Goal: Task Accomplishment & Management: Manage account settings

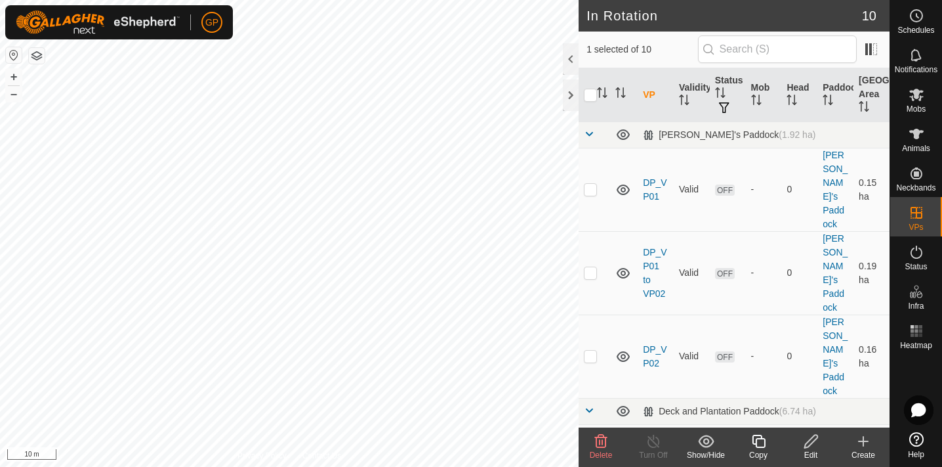
click at [820, 440] on edit-svg-icon at bounding box center [811, 441] width 52 height 16
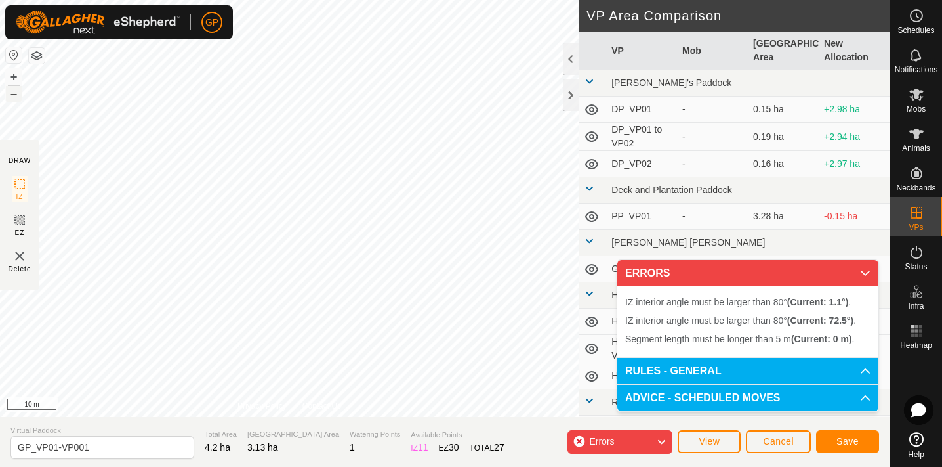
click at [21, 91] on button "–" at bounding box center [14, 94] width 16 height 16
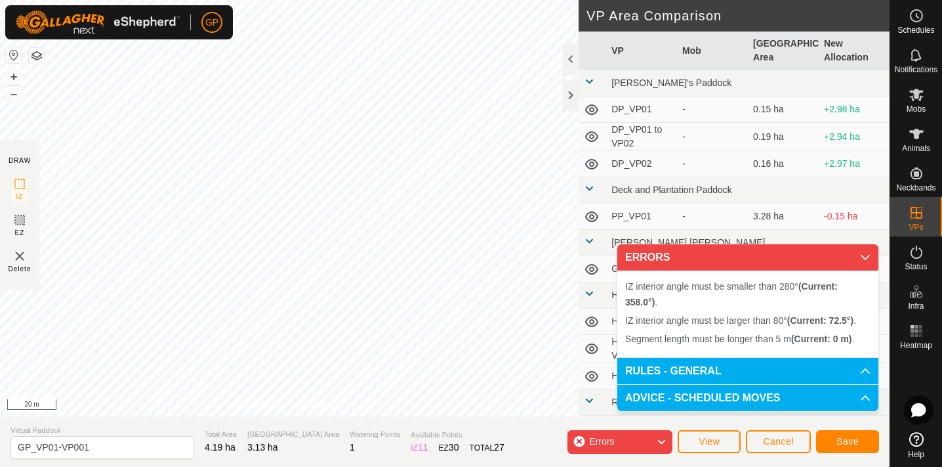
click at [775, 445] on span "Cancel" at bounding box center [778, 441] width 31 height 10
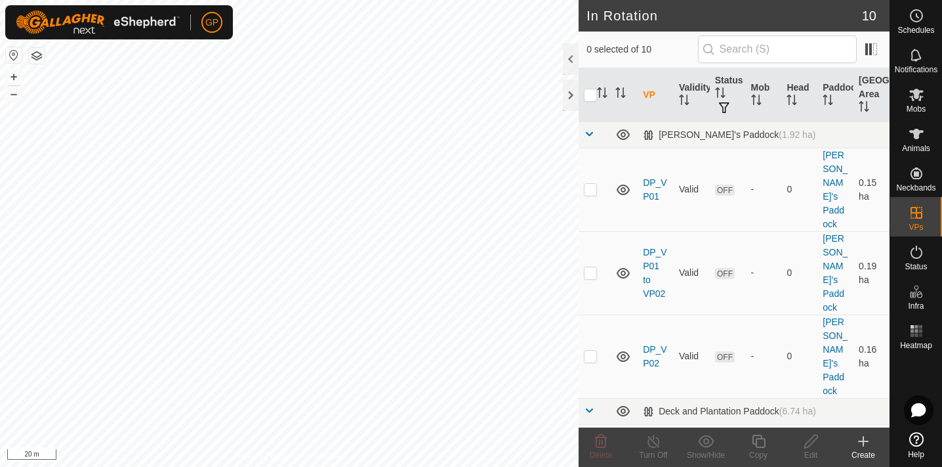
checkbox input "true"
checkbox input "false"
checkbox input "true"
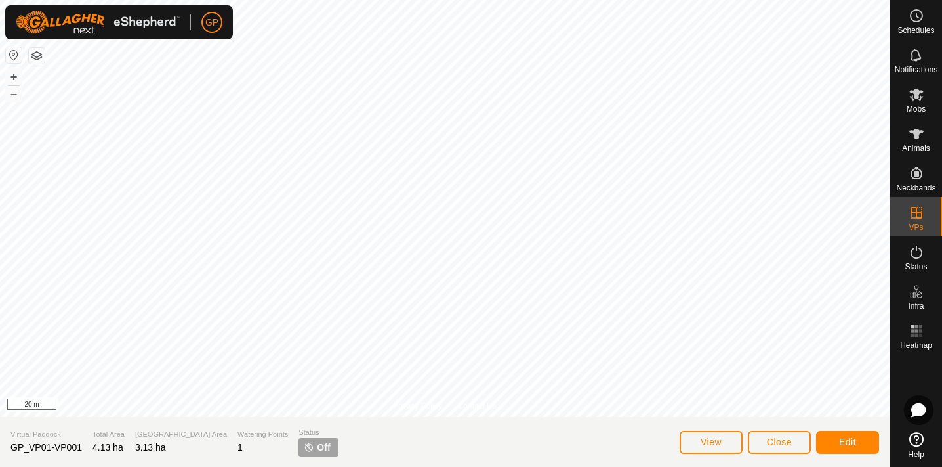
click at [865, 440] on button "Edit" at bounding box center [847, 441] width 63 height 23
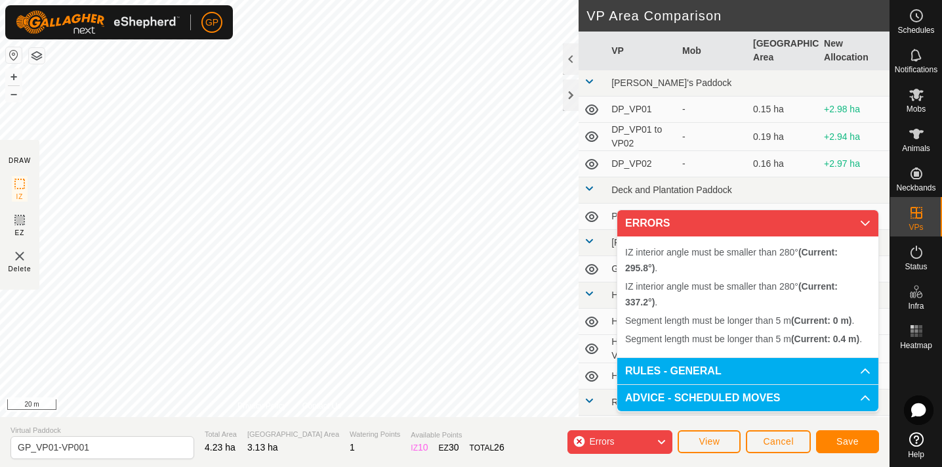
click at [185, 212] on div "Segment length must be longer than 5 m (Current: 0.4 m) . + – ⇧ i 20 m" at bounding box center [289, 208] width 579 height 417
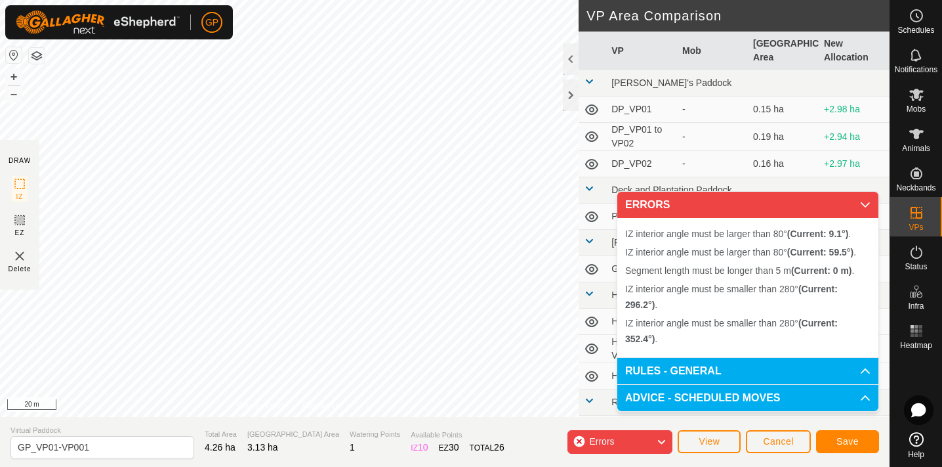
click at [770, 444] on span "Cancel" at bounding box center [778, 441] width 31 height 10
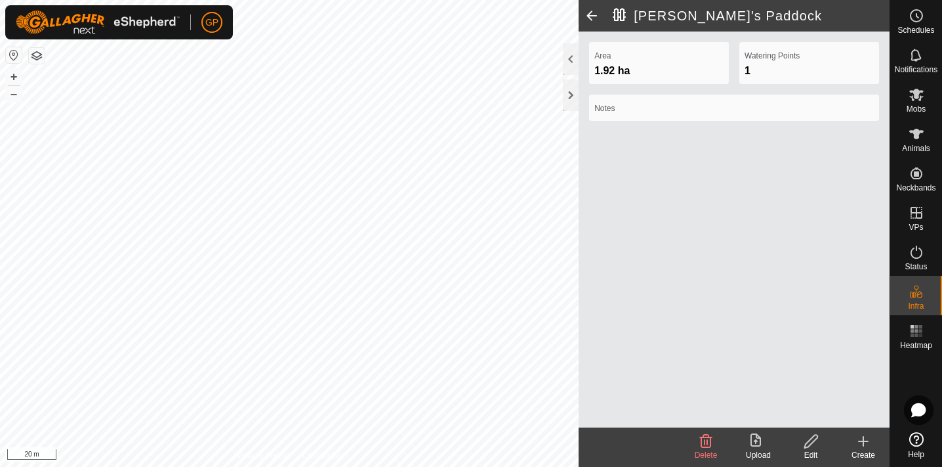
click at [589, 12] on span at bounding box center [592, 15] width 26 height 31
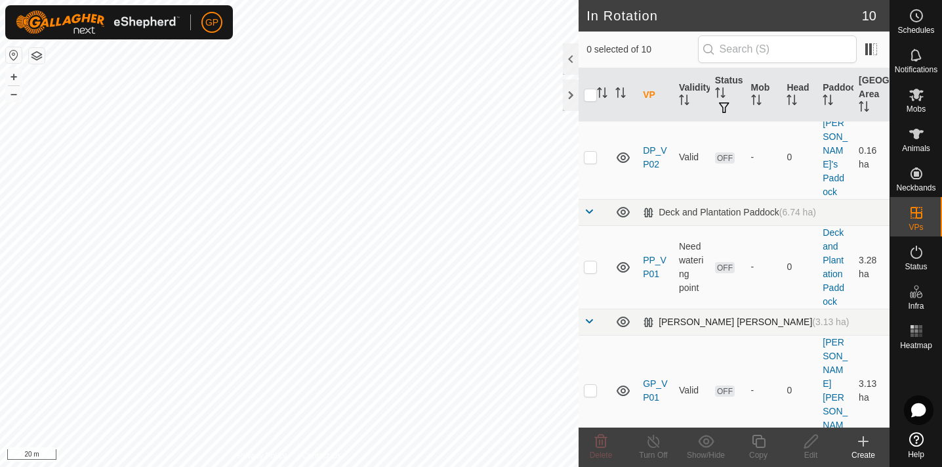
scroll to position [228, 0]
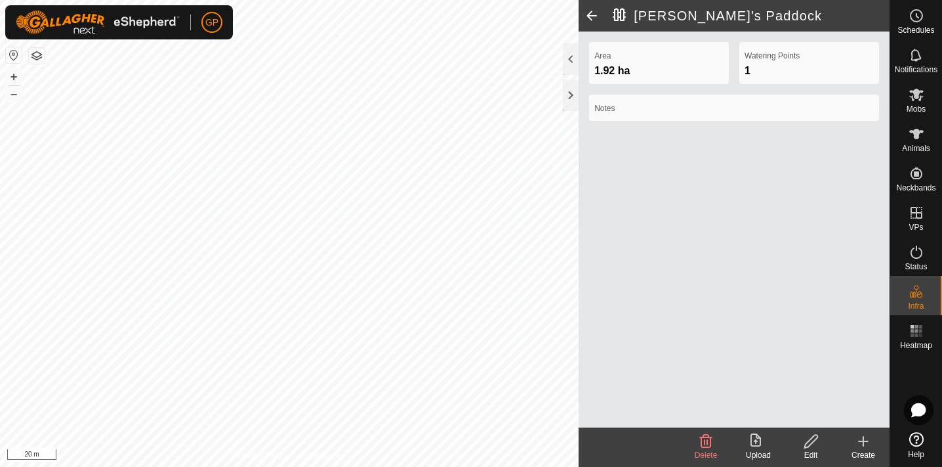
click at [591, 12] on span at bounding box center [592, 15] width 26 height 31
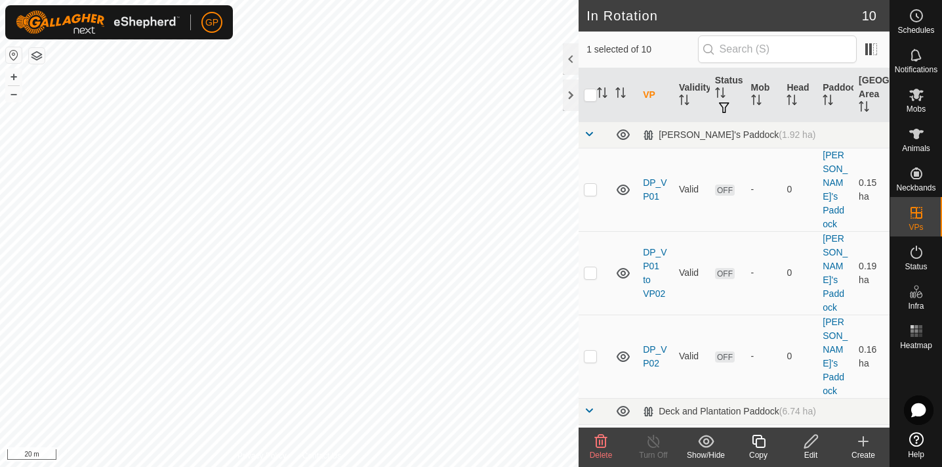
click at [604, 439] on icon at bounding box center [601, 441] width 16 height 16
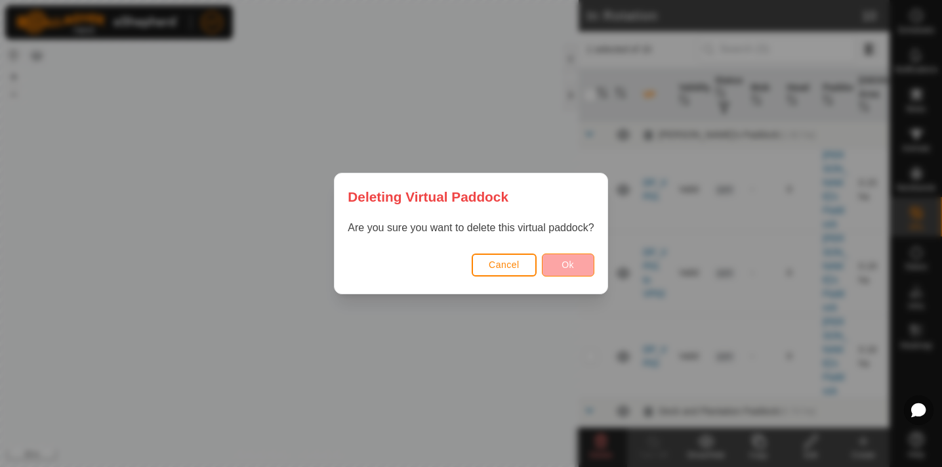
click at [577, 272] on button "Ok" at bounding box center [568, 264] width 52 height 23
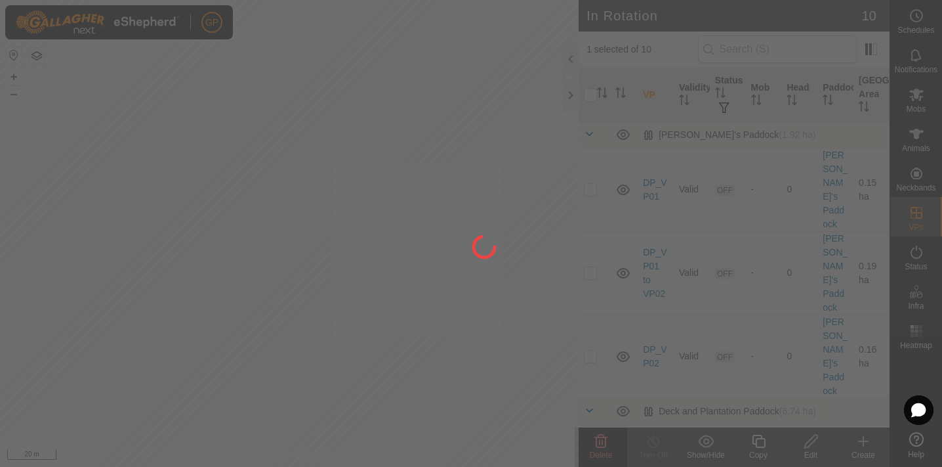
checkbox input "false"
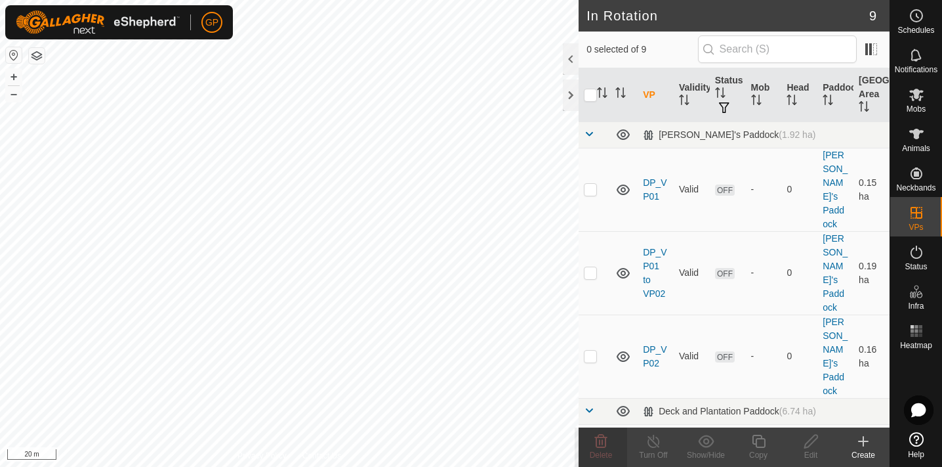
checkbox input "true"
checkbox input "false"
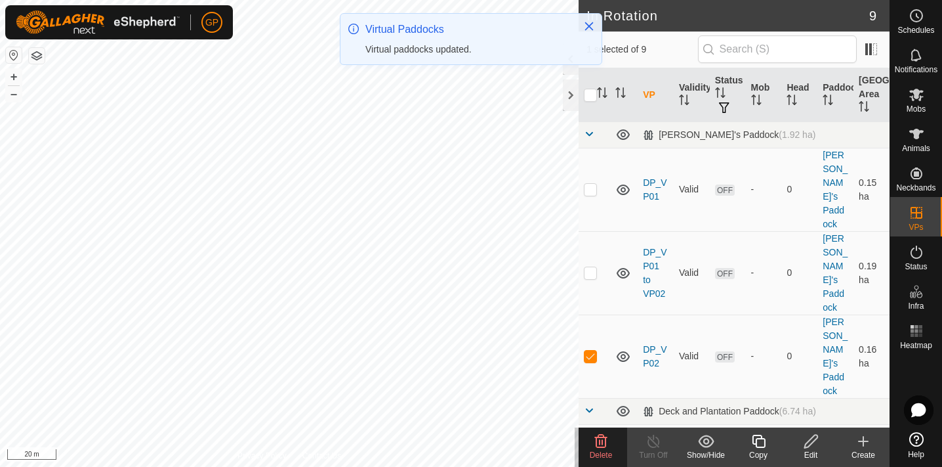
checkbox input "true"
checkbox input "false"
click at [601, 444] on icon at bounding box center [601, 441] width 16 height 16
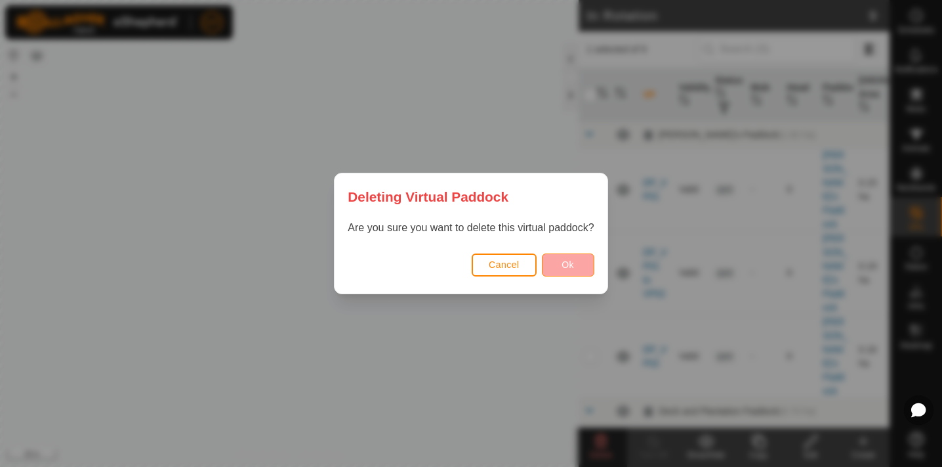
click at [582, 268] on button "Ok" at bounding box center [568, 264] width 52 height 23
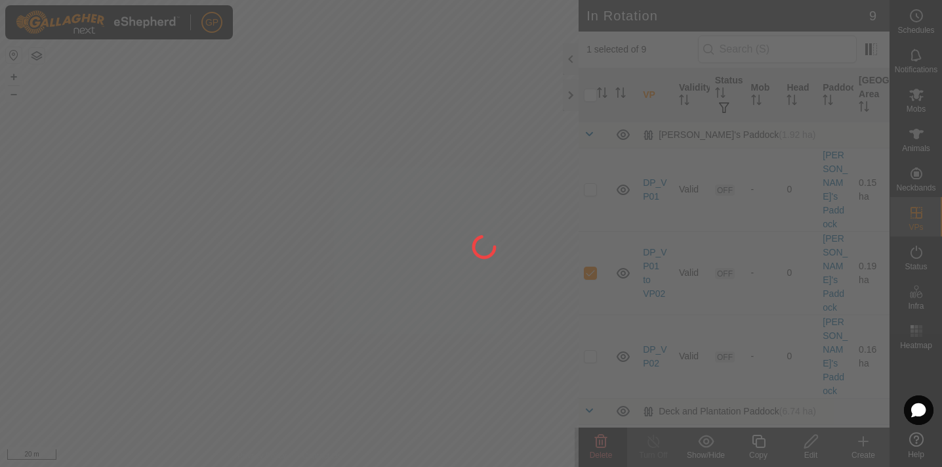
checkbox input "false"
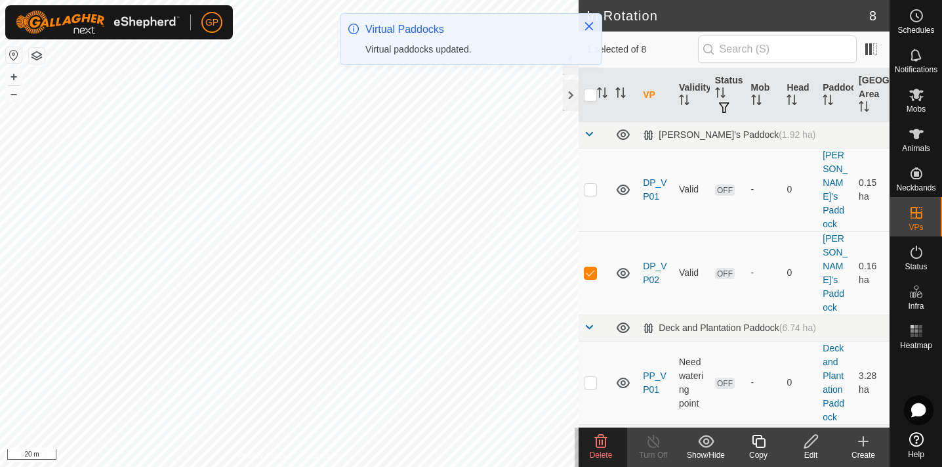
click at [602, 442] on icon at bounding box center [601, 440] width 12 height 13
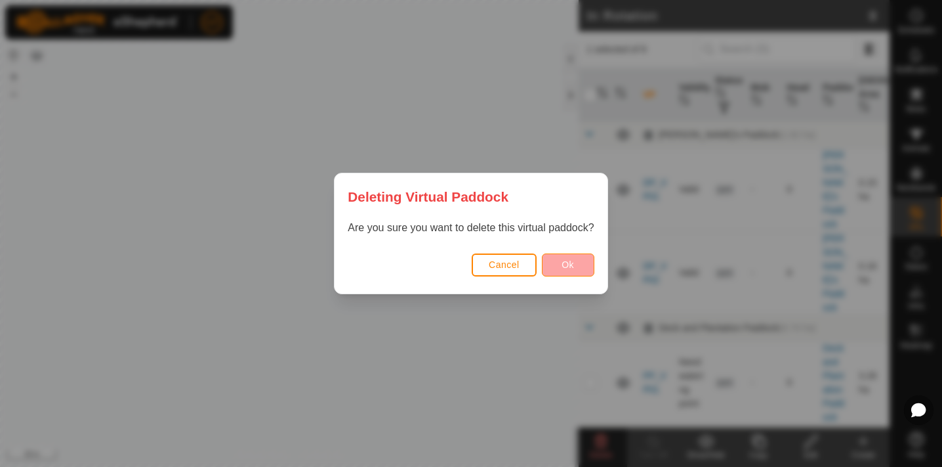
click at [570, 268] on span "Ok" at bounding box center [568, 264] width 12 height 10
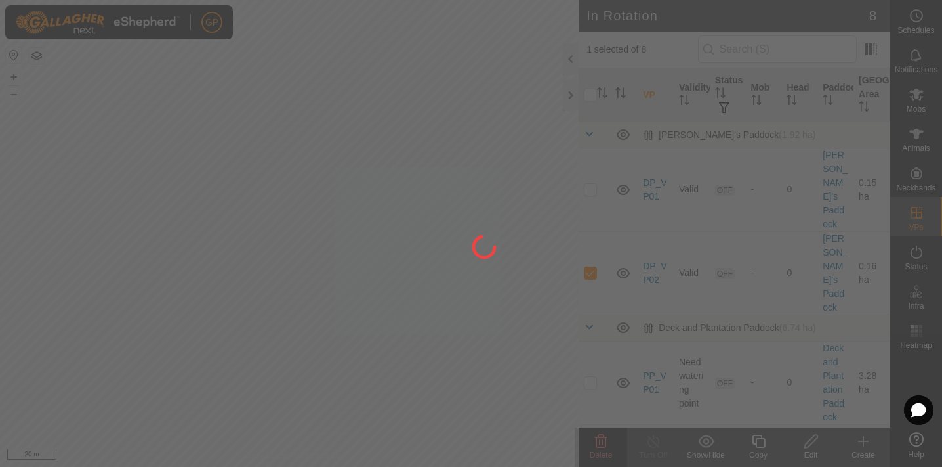
checkbox input "false"
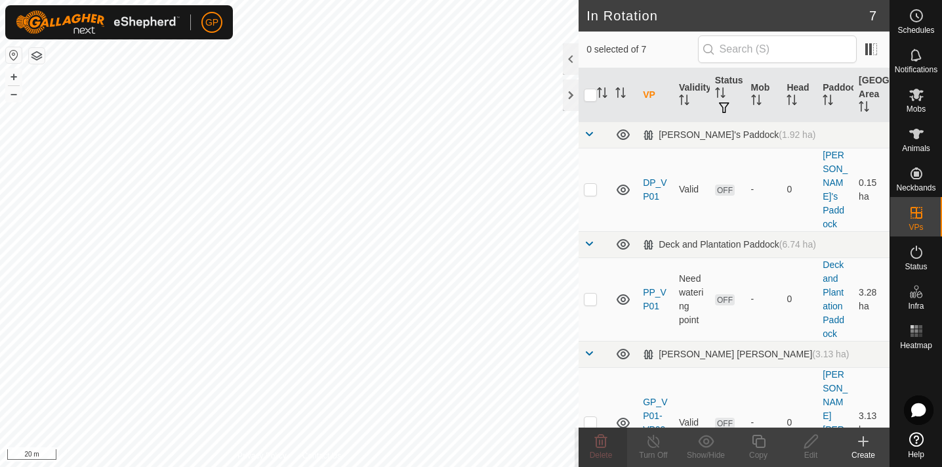
checkbox input "true"
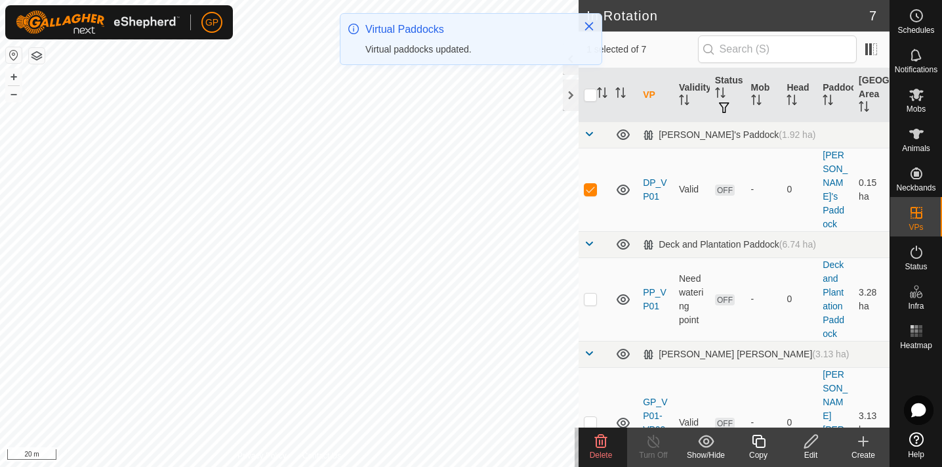
click at [598, 444] on icon at bounding box center [601, 441] width 16 height 16
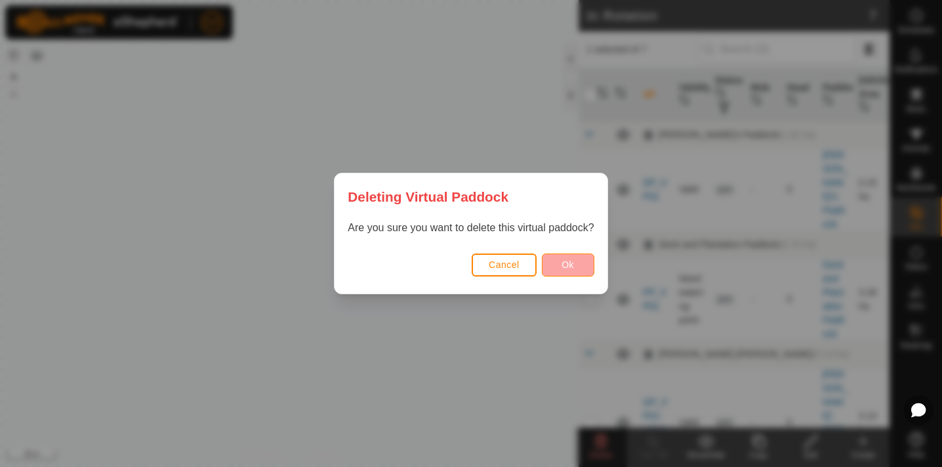
click at [577, 266] on button "Ok" at bounding box center [568, 264] width 52 height 23
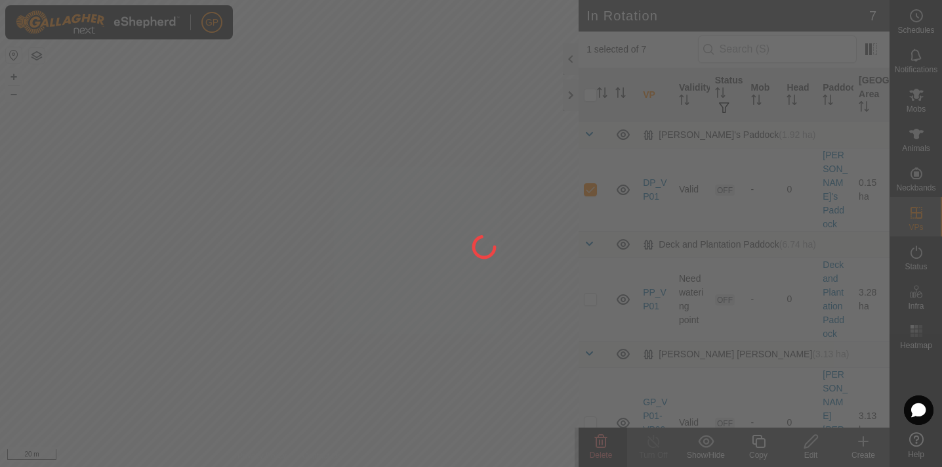
checkbox input "false"
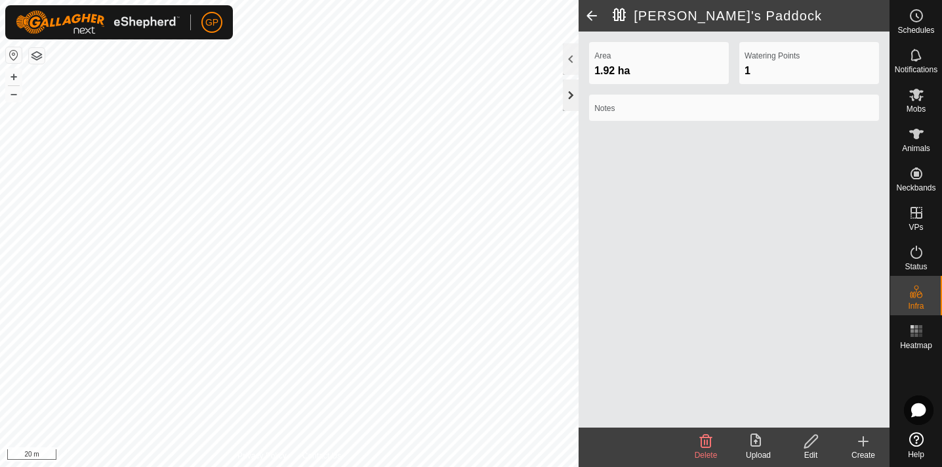
click at [570, 92] on div at bounding box center [571, 94] width 16 height 31
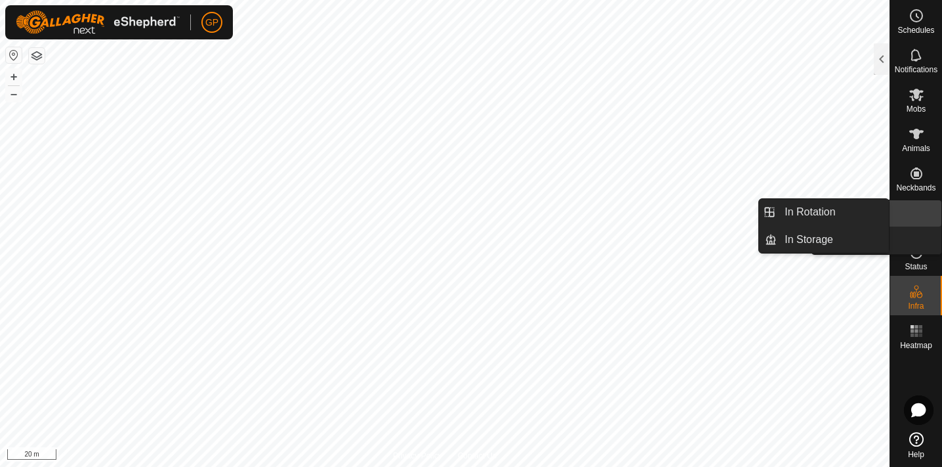
click at [909, 209] on icon at bounding box center [917, 213] width 16 height 16
click at [918, 212] on icon at bounding box center [917, 213] width 12 height 12
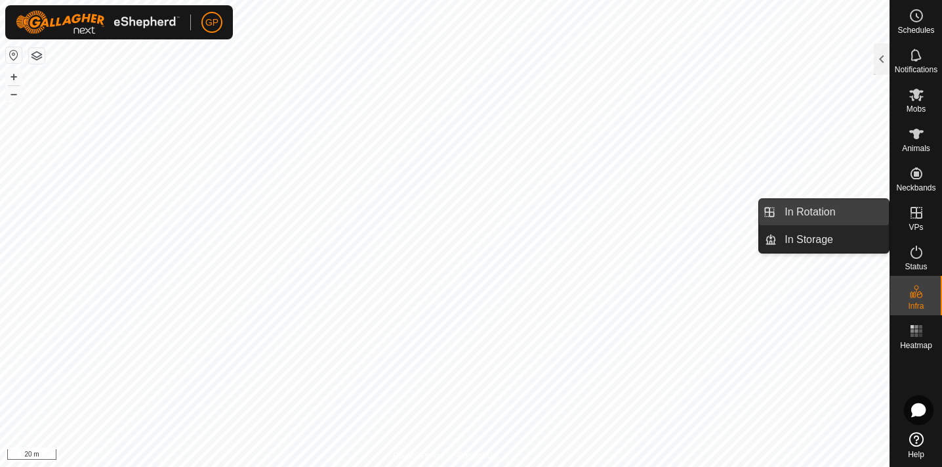
click at [818, 215] on link "In Rotation" at bounding box center [833, 212] width 112 height 26
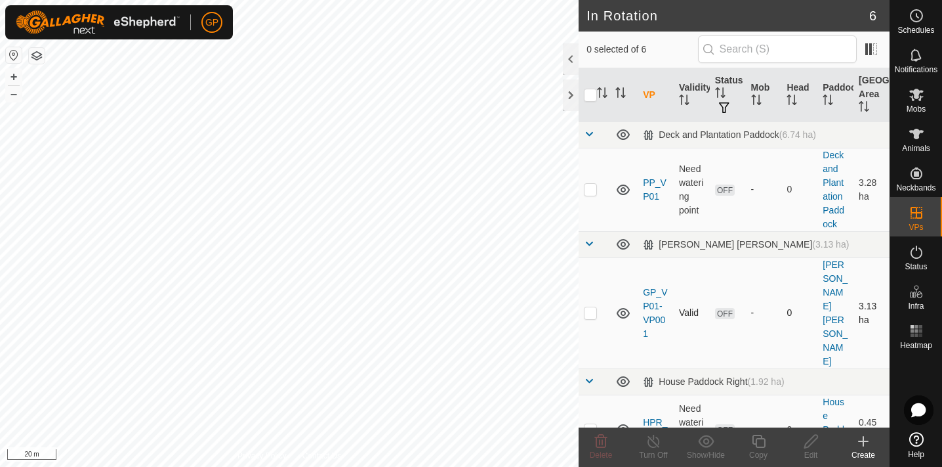
click at [625, 305] on icon at bounding box center [623, 313] width 16 height 16
click at [649, 287] on link "GP_VP01-VP001" at bounding box center [655, 313] width 24 height 52
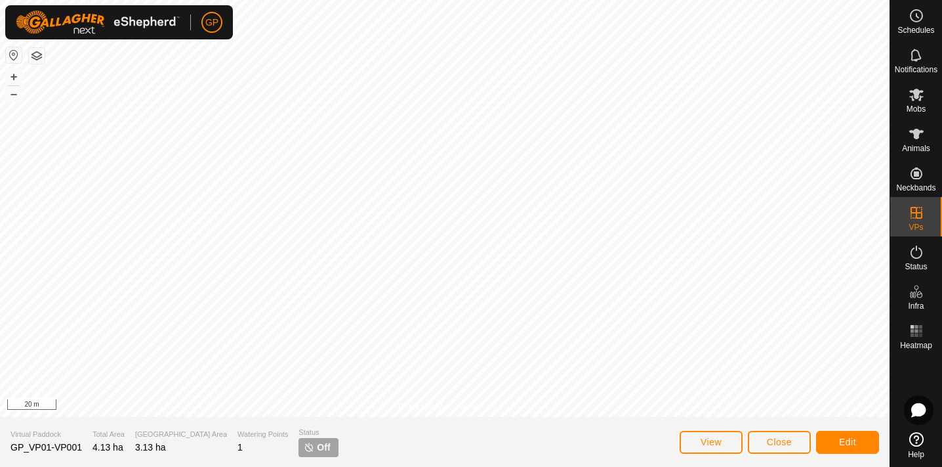
click at [838, 438] on button "Edit" at bounding box center [847, 441] width 63 height 23
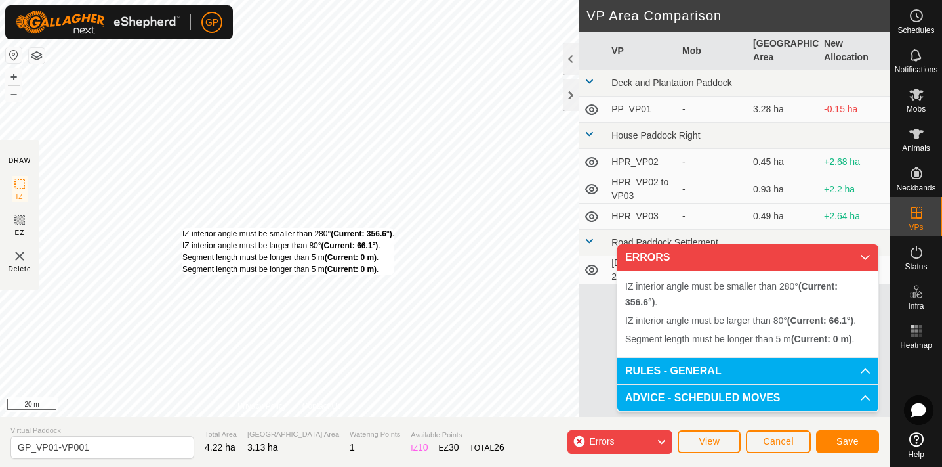
click at [184, 228] on div "IZ interior angle must be smaller than 280° (Current: 356.6°) . IZ interior ang…" at bounding box center [289, 208] width 579 height 417
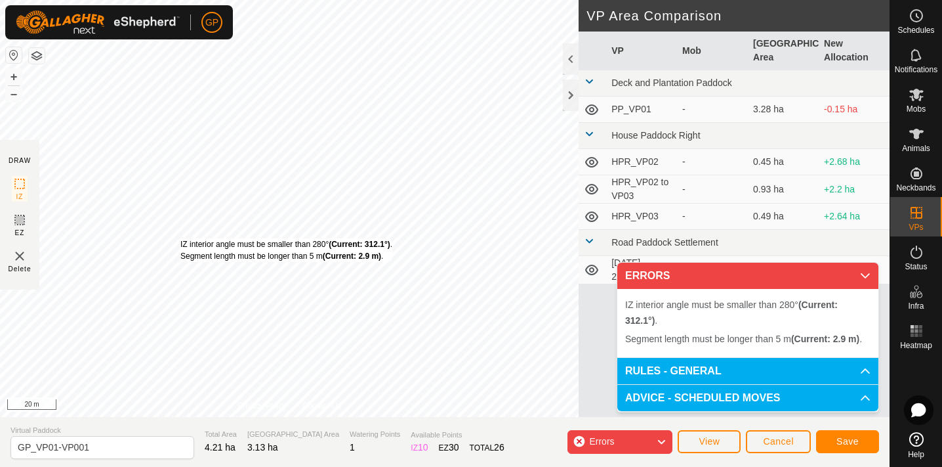
click at [180, 238] on div "IZ interior angle must be smaller than 280° (Current: 312.1°) . Segment length …" at bounding box center [289, 208] width 579 height 417
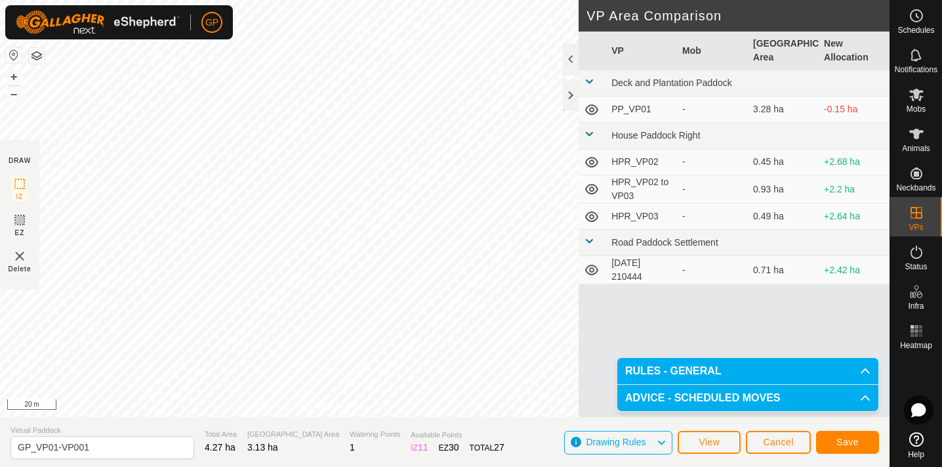
click at [862, 440] on button "Save" at bounding box center [847, 441] width 63 height 23
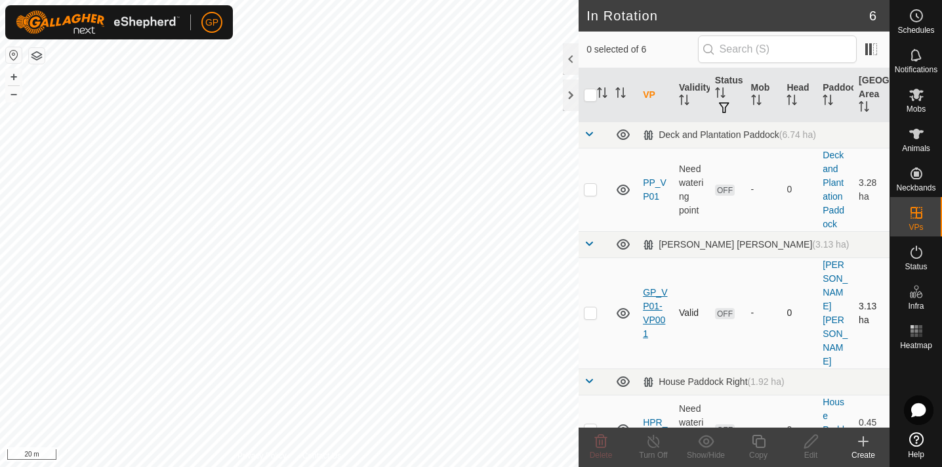
click at [645, 287] on link "GP_VP01-VP001" at bounding box center [655, 313] width 24 height 52
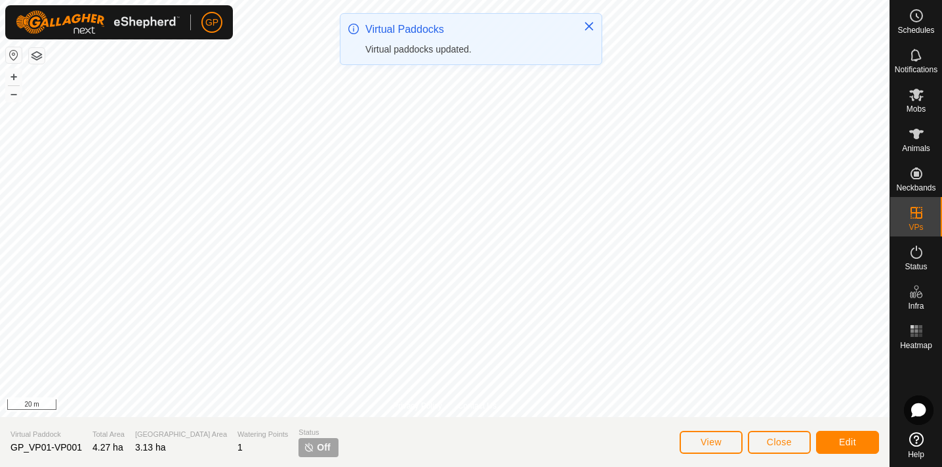
click at [847, 446] on span "Edit" at bounding box center [847, 441] width 17 height 10
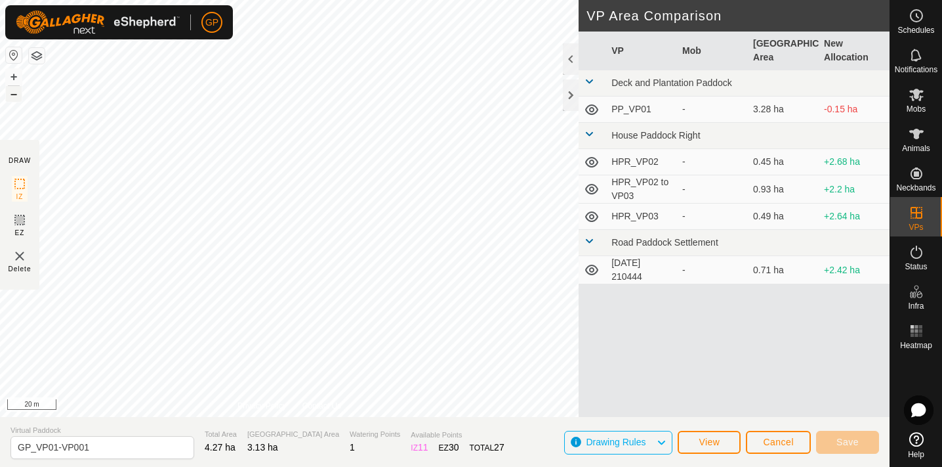
click at [16, 92] on button "–" at bounding box center [14, 94] width 16 height 16
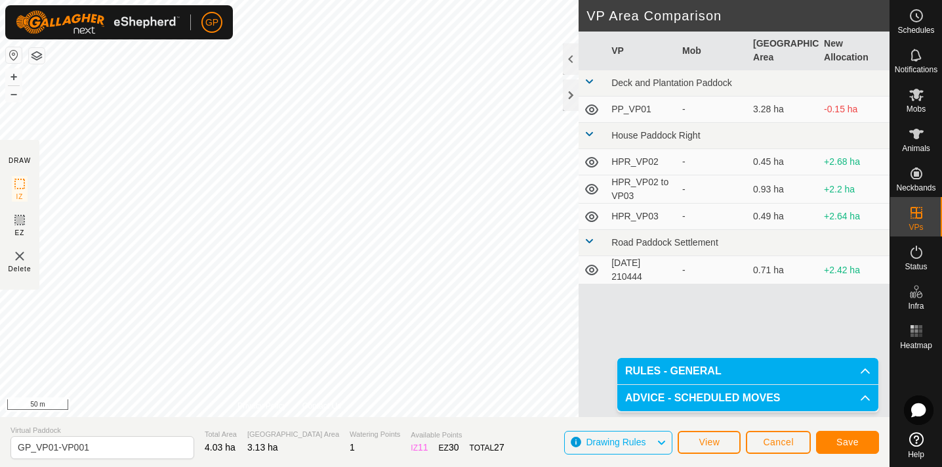
click at [844, 440] on span "Save" at bounding box center [848, 441] width 22 height 10
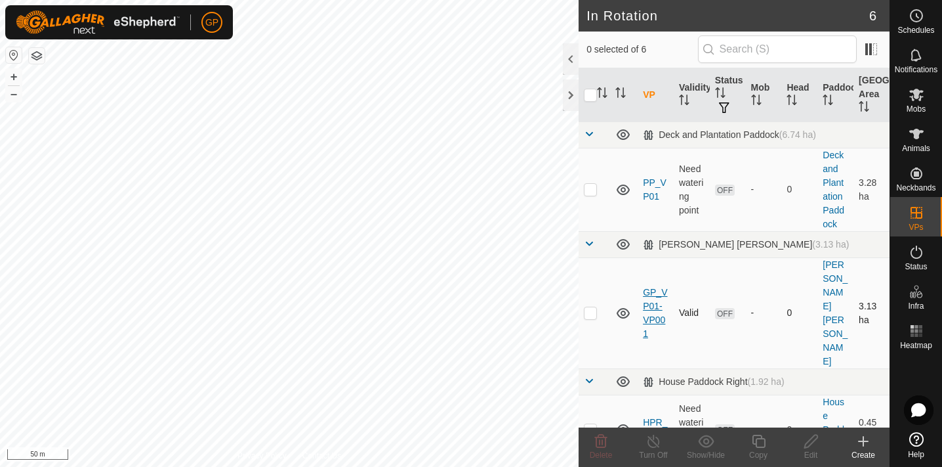
click at [652, 287] on link "GP_VP01-VP001" at bounding box center [655, 313] width 24 height 52
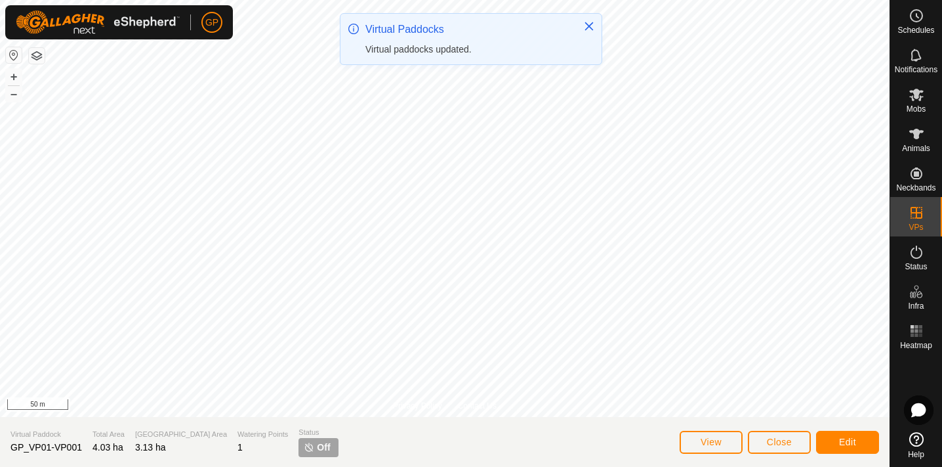
click at [317, 446] on span "Off" at bounding box center [323, 447] width 13 height 14
click at [589, 26] on icon "Close" at bounding box center [589, 26] width 9 height 9
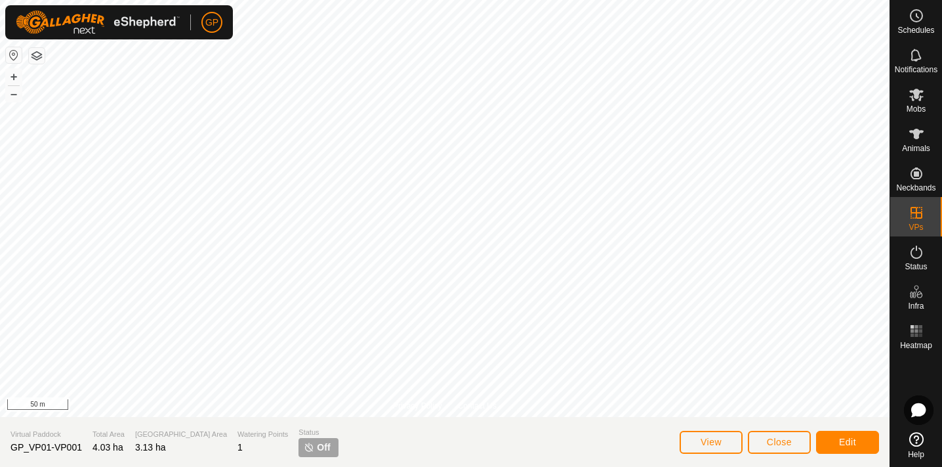
click at [715, 441] on span "View" at bounding box center [711, 441] width 21 height 10
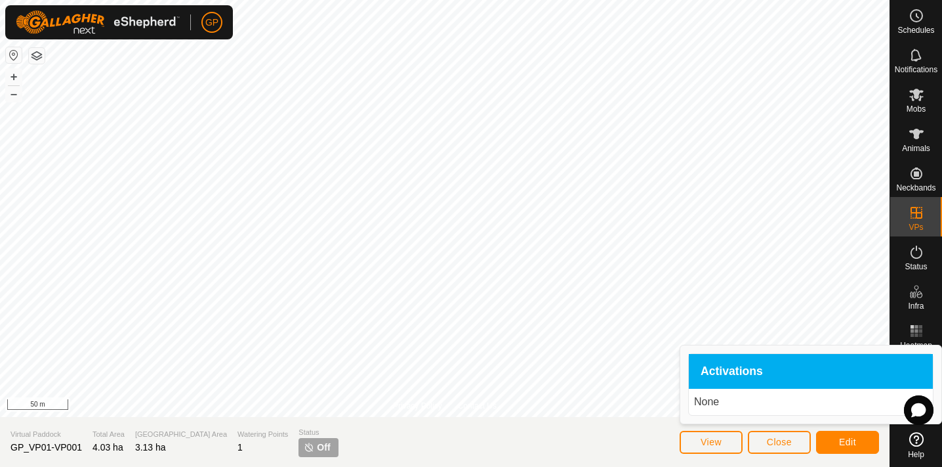
click at [745, 375] on span "Activations" at bounding box center [732, 371] width 62 height 12
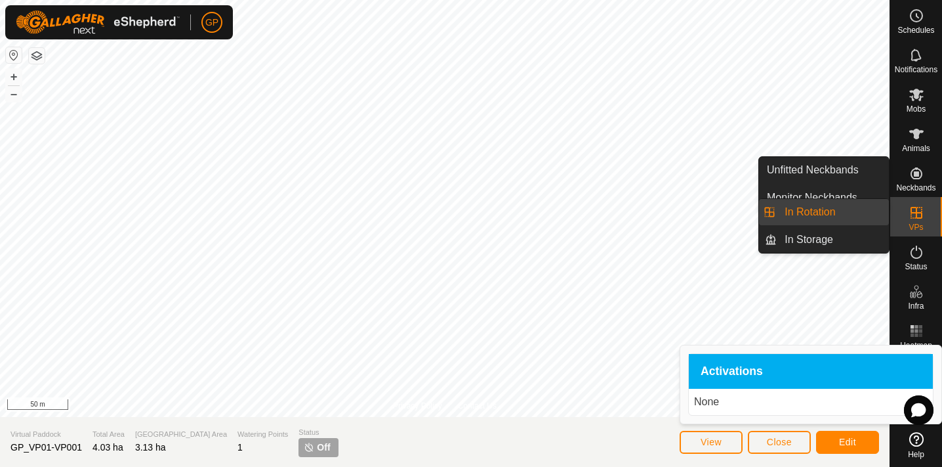
click at [914, 214] on icon at bounding box center [917, 213] width 16 height 16
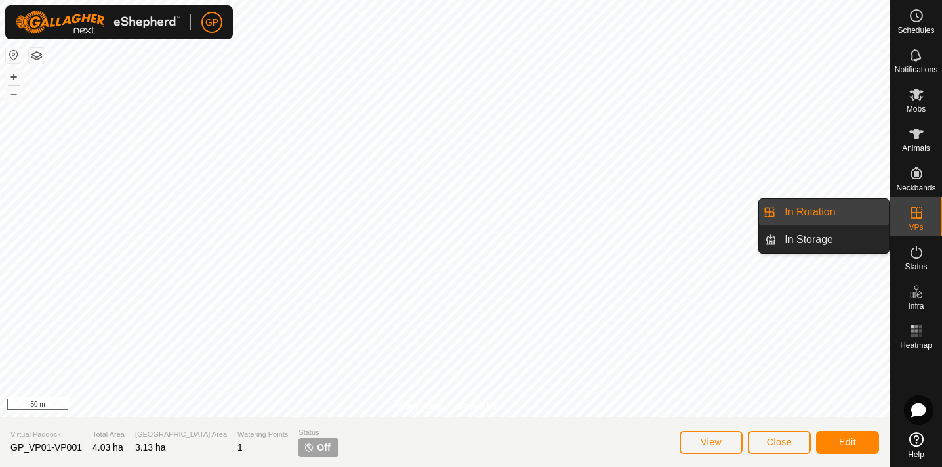
click at [828, 213] on link "In Rotation" at bounding box center [833, 212] width 112 height 26
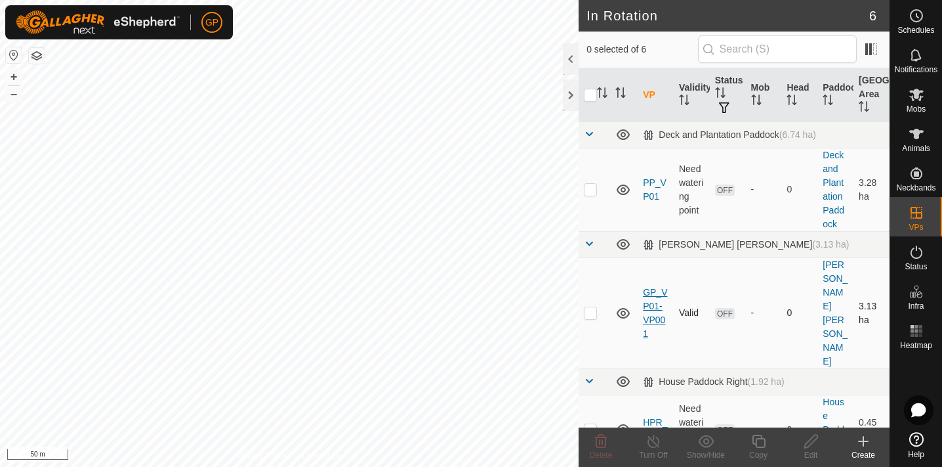
click at [650, 287] on link "GP_VP01-VP001" at bounding box center [655, 313] width 24 height 52
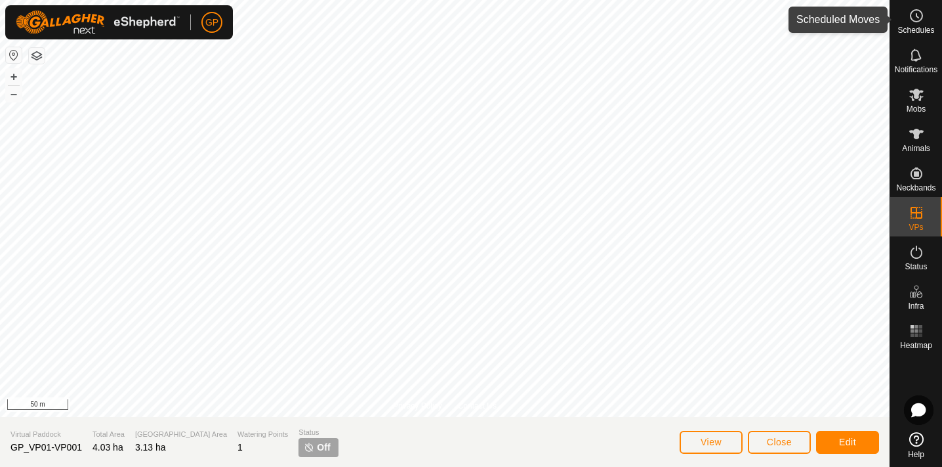
click at [923, 21] on icon at bounding box center [917, 16] width 16 height 16
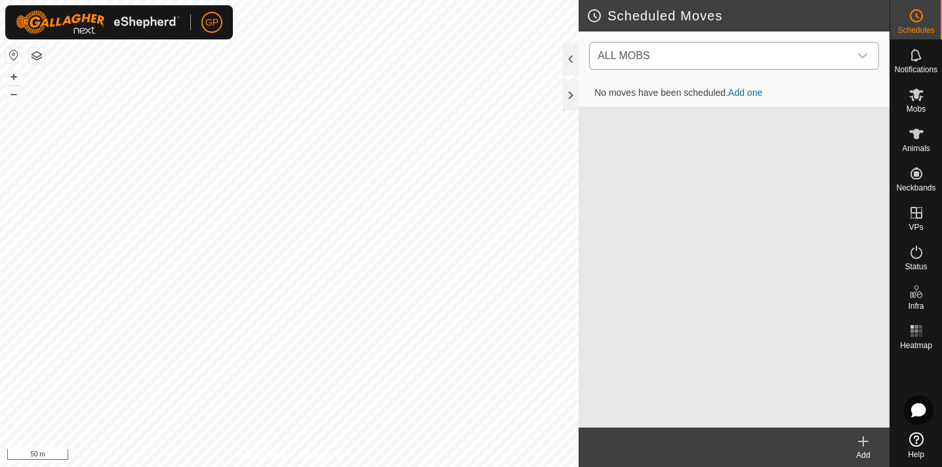
click at [862, 54] on icon "dropdown trigger" at bounding box center [863, 56] width 10 height 10
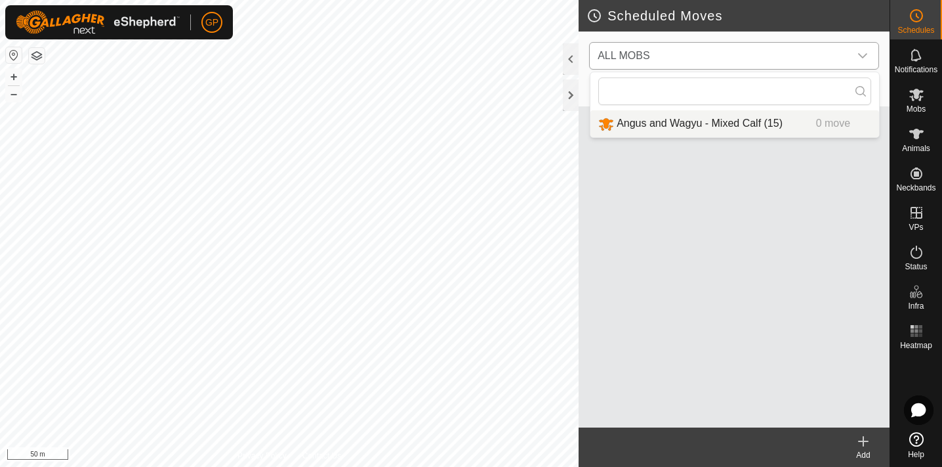
click at [766, 124] on li "Angus and Wagyu - Mixed Calf (15) 0 move" at bounding box center [735, 123] width 289 height 27
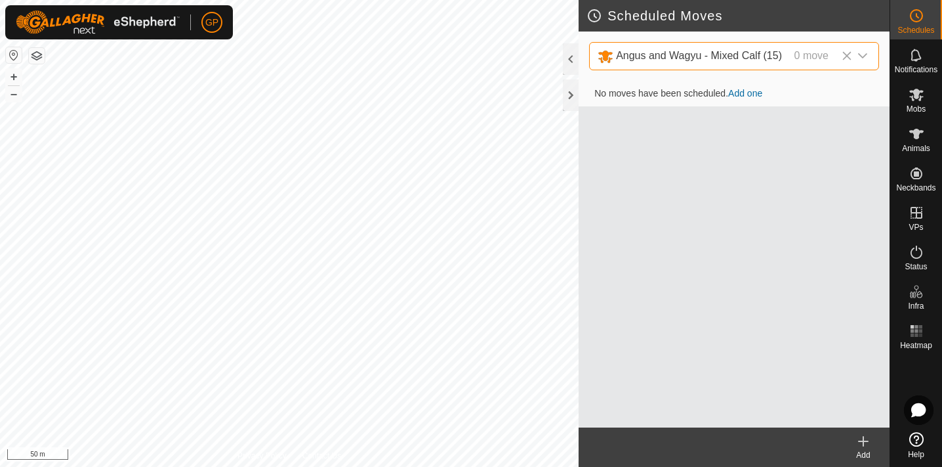
click at [849, 54] on icon at bounding box center [847, 56] width 9 height 9
click at [812, 54] on span "ALL MOBS" at bounding box center [721, 56] width 257 height 26
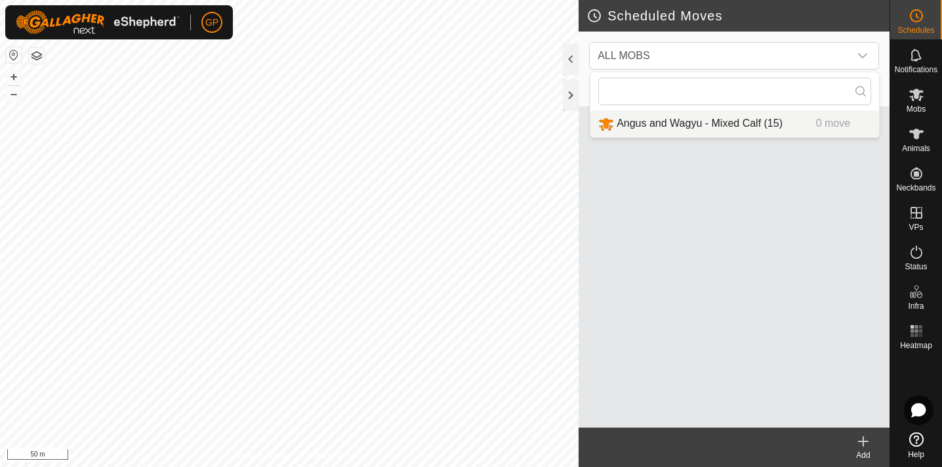
click at [753, 119] on li "Angus and Wagyu - Mixed Calf (15) 0 move" at bounding box center [735, 123] width 289 height 27
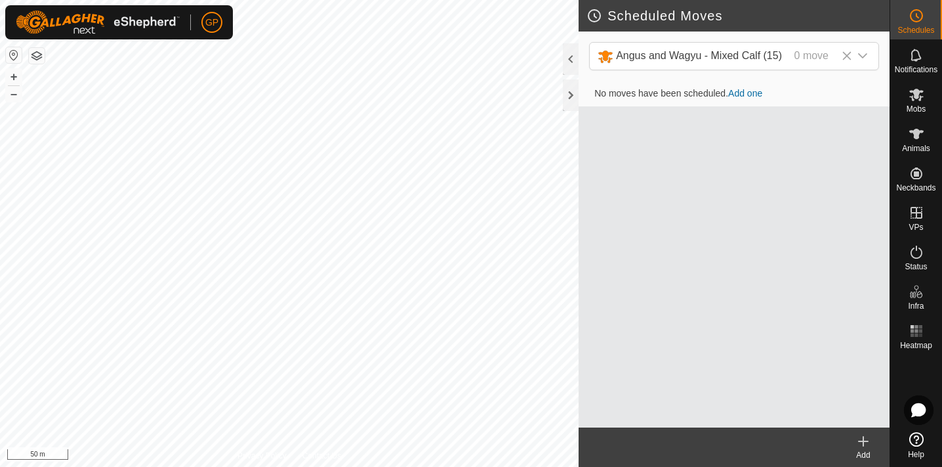
click at [750, 86] on td "No moves have been scheduled. Add one" at bounding box center [734, 94] width 311 height 26
click at [749, 93] on link "Add one" at bounding box center [745, 93] width 34 height 10
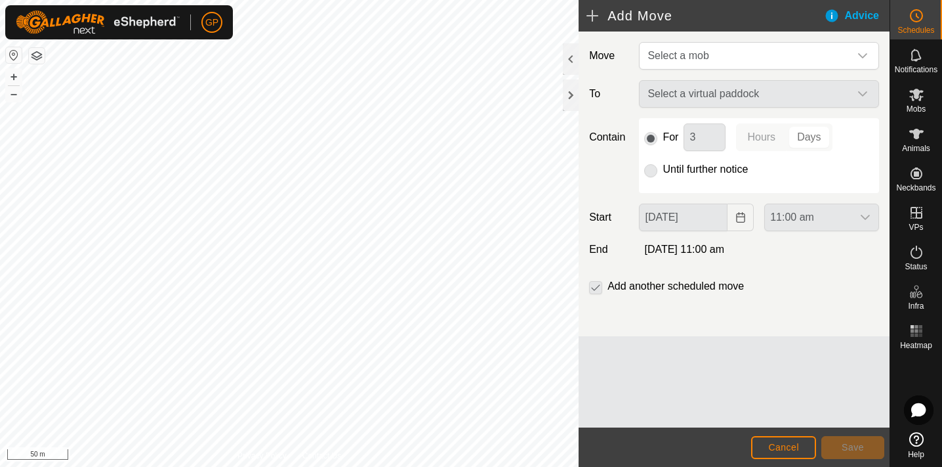
click at [651, 173] on p-radiobutton at bounding box center [650, 169] width 13 height 16
click at [650, 167] on p-radiobutton at bounding box center [650, 169] width 13 height 16
click at [652, 169] on p-radiobutton at bounding box center [650, 169] width 13 height 16
click at [653, 141] on p-radiobutton at bounding box center [650, 137] width 13 height 16
click at [652, 168] on p-radiobutton at bounding box center [650, 169] width 13 height 16
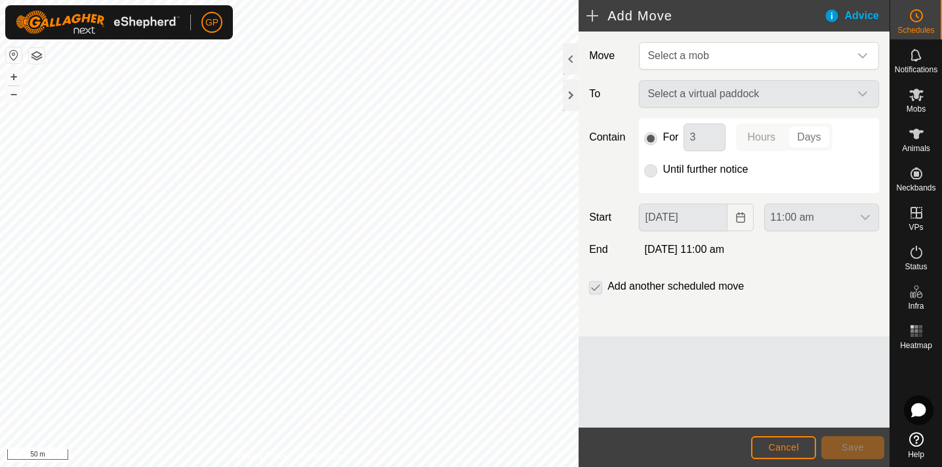
click at [652, 168] on p-radiobutton at bounding box center [650, 169] width 13 height 16
click at [807, 133] on p-selectbutton "Hours Days" at bounding box center [784, 137] width 96 height 28
click at [757, 135] on p-selectbutton "Hours Days" at bounding box center [784, 137] width 96 height 28
click at [863, 94] on div "Select a virtual paddock" at bounding box center [759, 94] width 251 height 28
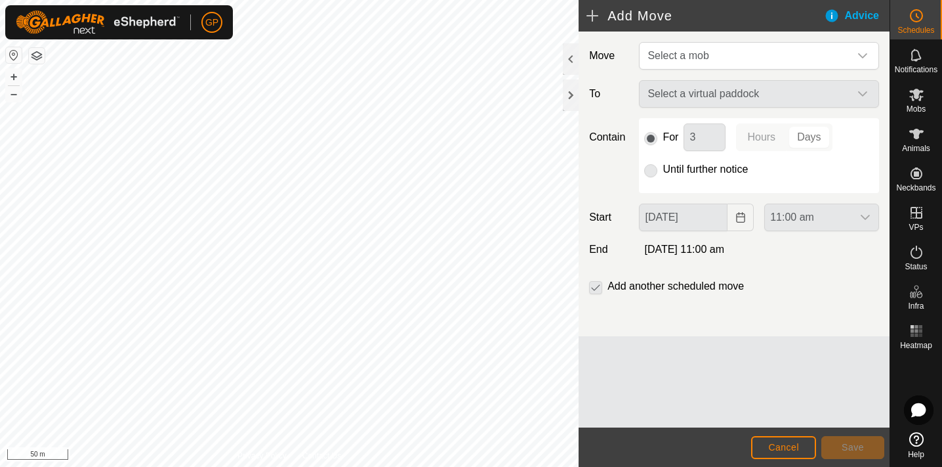
click at [863, 92] on div "Select a virtual paddock" at bounding box center [759, 94] width 251 height 28
click at [783, 56] on span "Select a mob" at bounding box center [745, 56] width 207 height 26
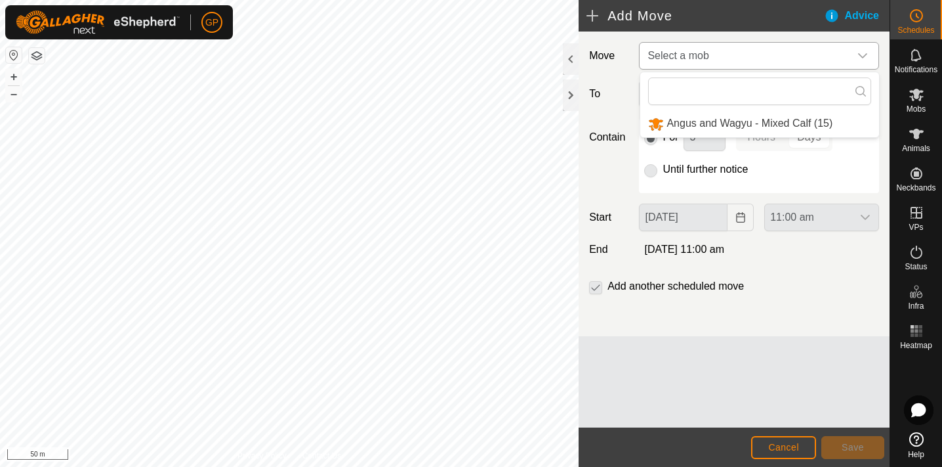
click at [766, 127] on li "Angus and Wagyu - Mixed Calf (15)" at bounding box center [759, 123] width 239 height 27
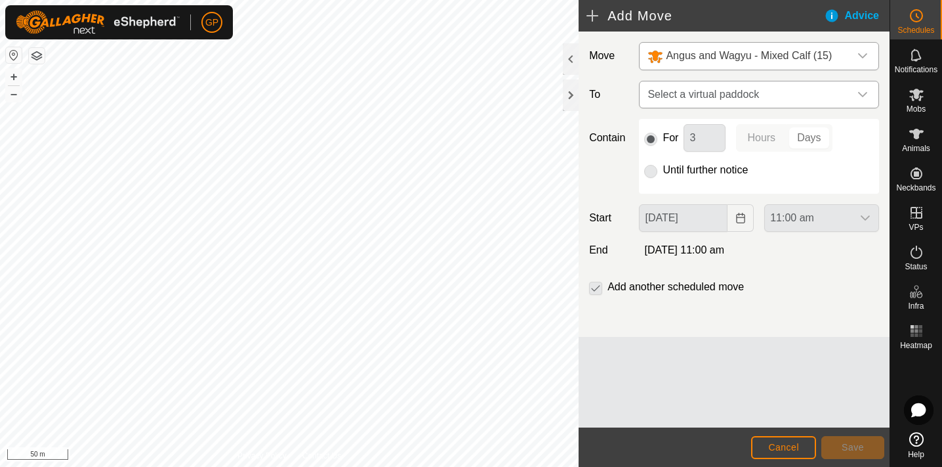
click at [864, 91] on icon "dropdown trigger" at bounding box center [863, 94] width 10 height 10
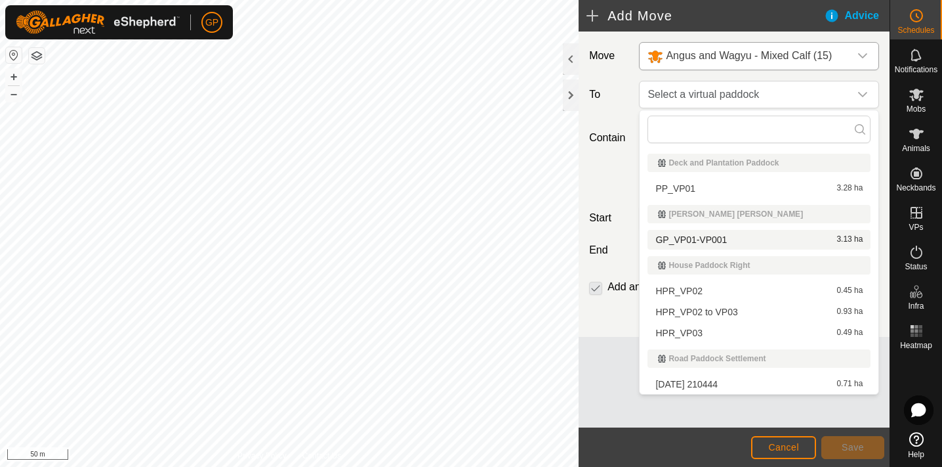
click at [783, 236] on li "GP_VP01-VP001 3.13 ha" at bounding box center [759, 240] width 223 height 20
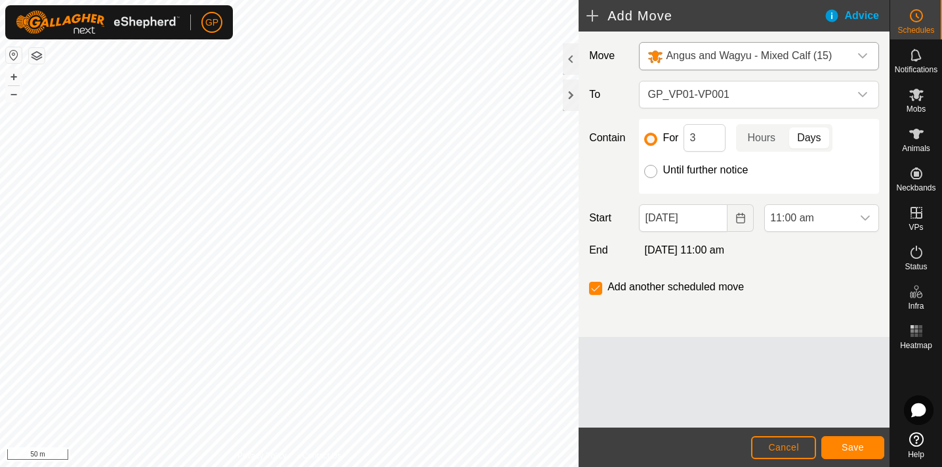
click at [652, 167] on input "Until further notice" at bounding box center [650, 171] width 13 height 13
radio input "true"
checkbox input "false"
click at [801, 207] on span "11:00 am" at bounding box center [808, 218] width 87 height 26
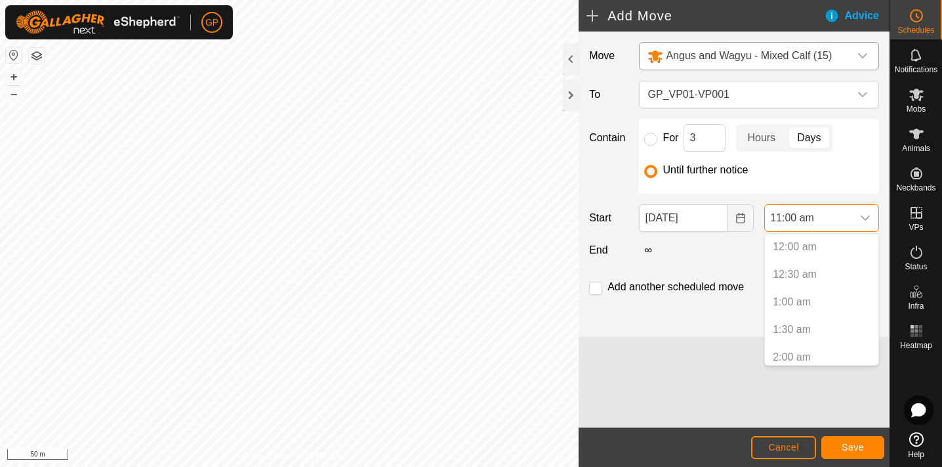
scroll to position [501, 0]
click at [801, 214] on span "11:00 am" at bounding box center [808, 218] width 87 height 26
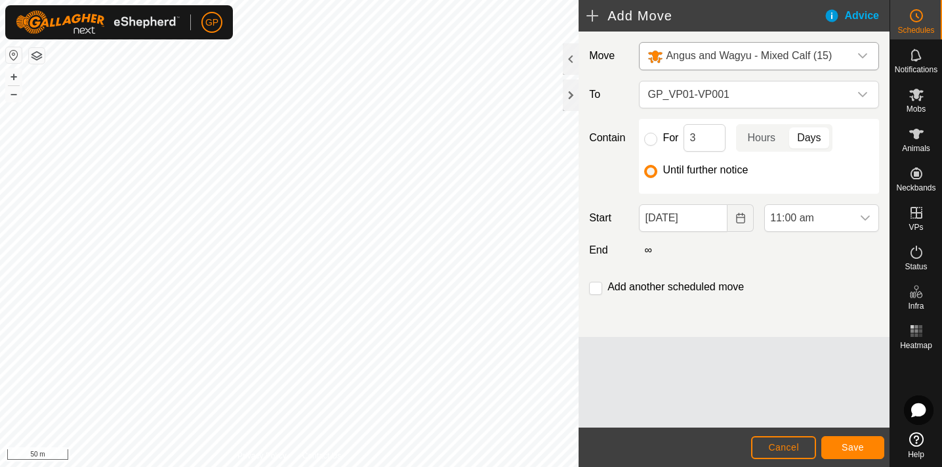
click at [855, 440] on button "Save" at bounding box center [853, 447] width 63 height 23
